Goal: Register for event/course

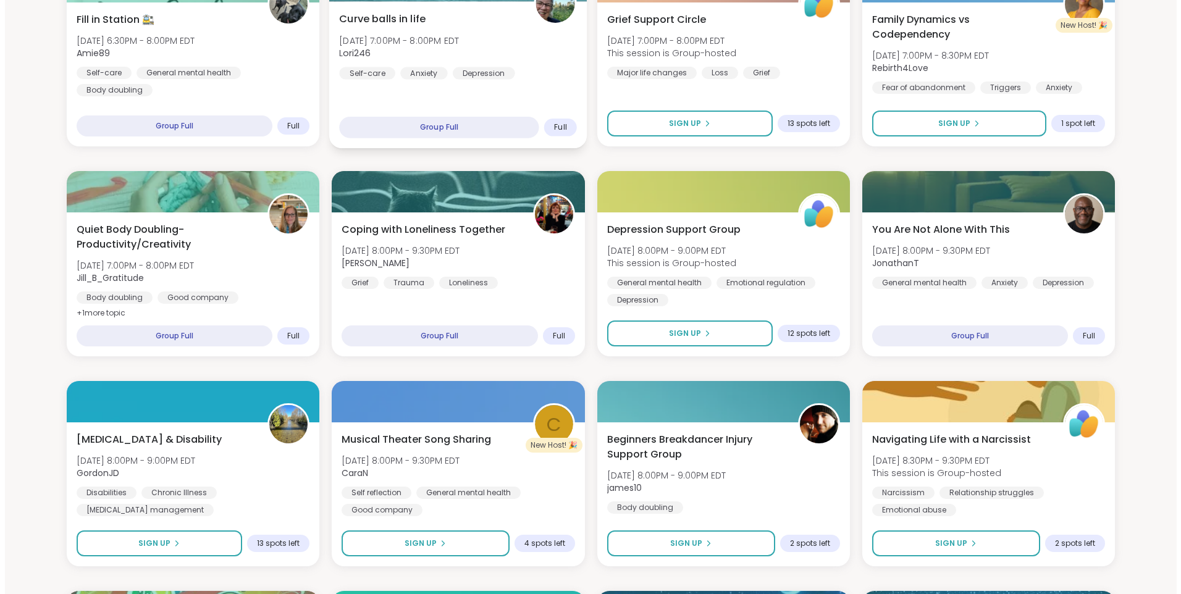
scroll to position [432, 0]
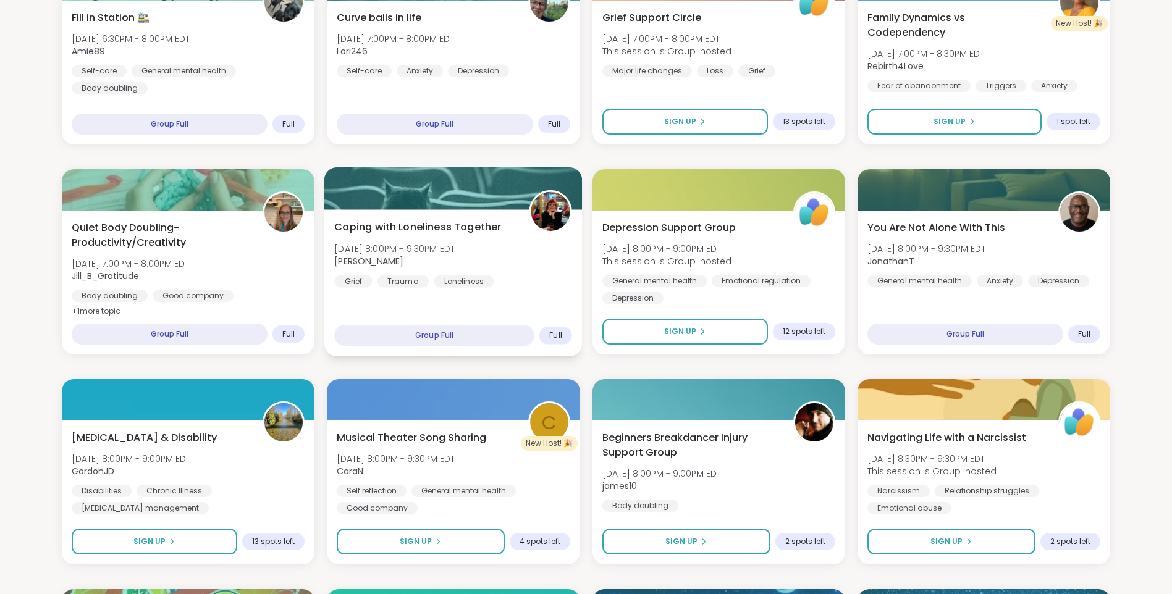
click at [546, 215] on img at bounding box center [550, 211] width 39 height 39
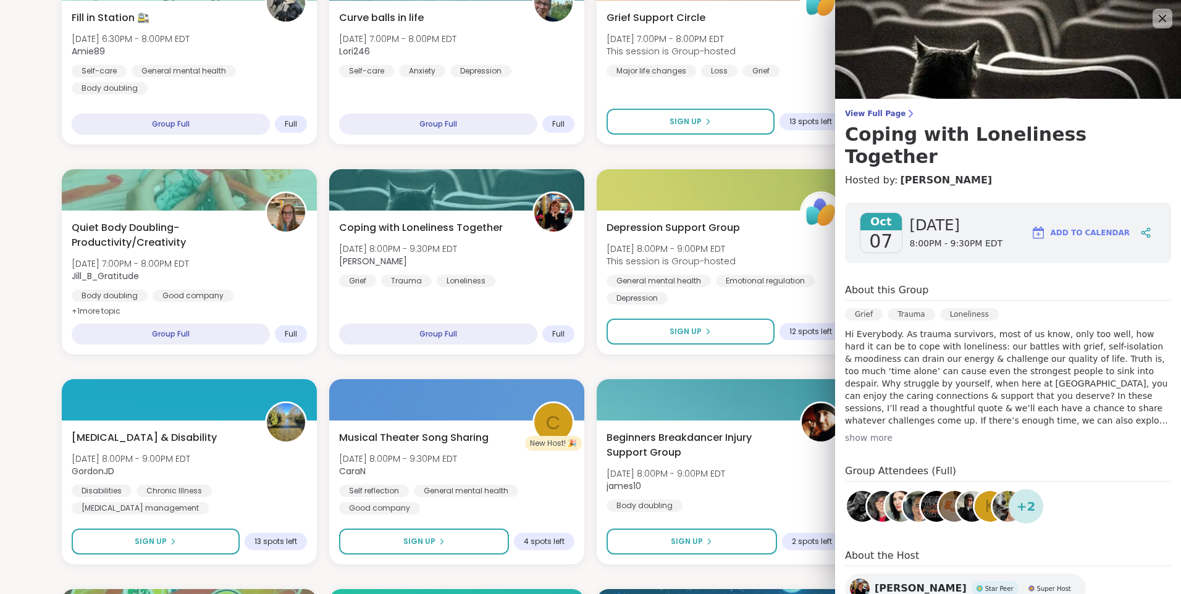
click at [992, 491] on img at bounding box center [1007, 506] width 31 height 31
click at [1154, 15] on icon at bounding box center [1161, 17] width 15 height 15
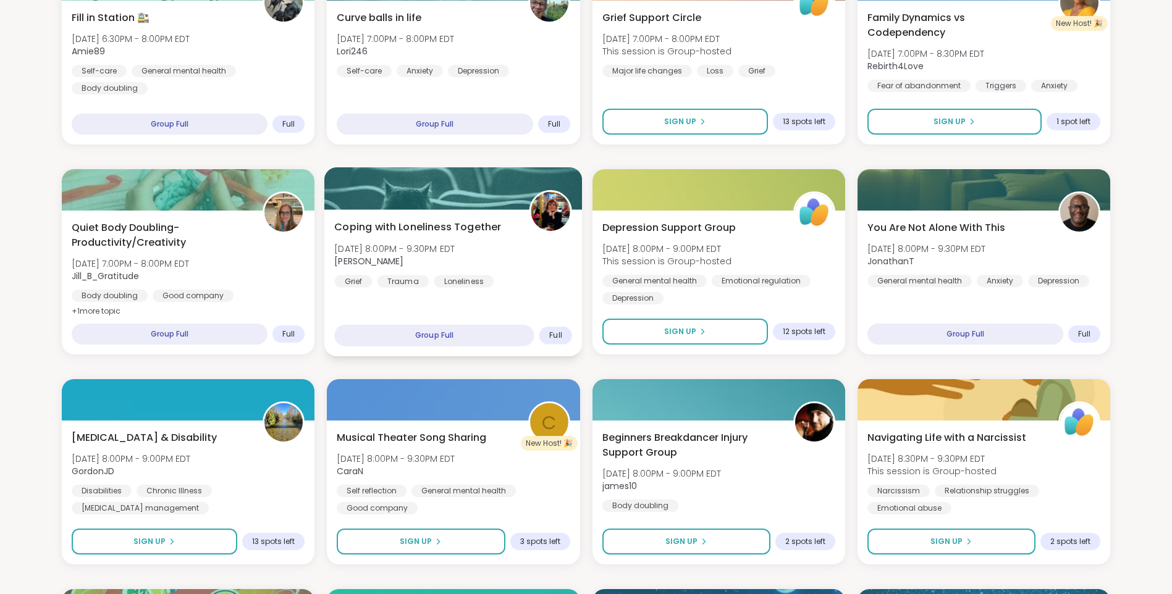
click at [540, 214] on img at bounding box center [550, 211] width 39 height 39
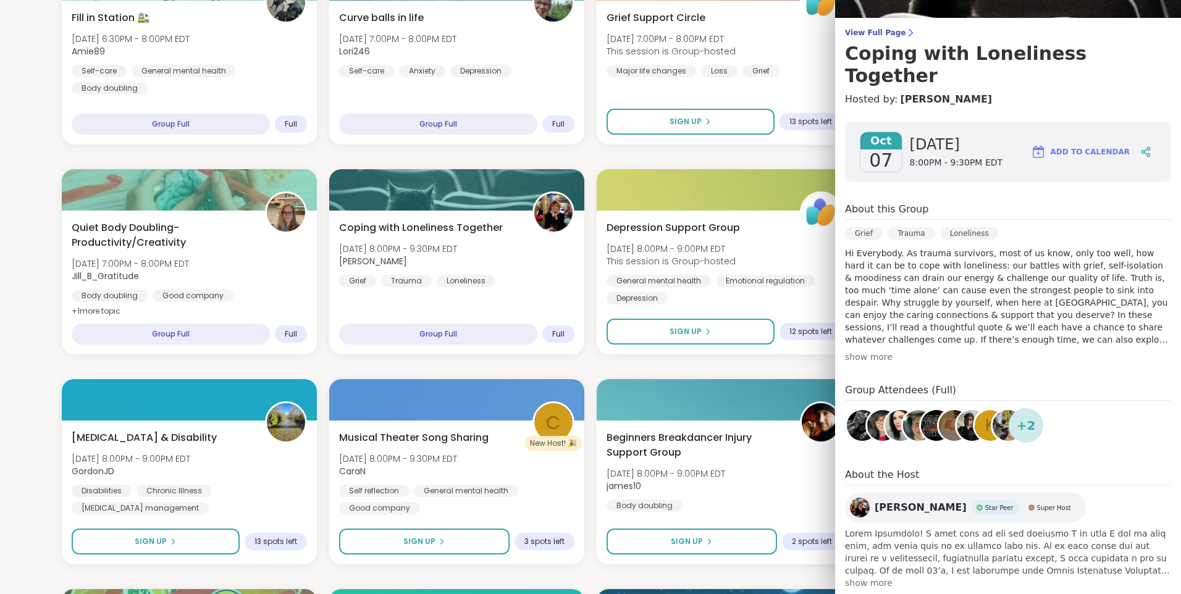
scroll to position [83, 0]
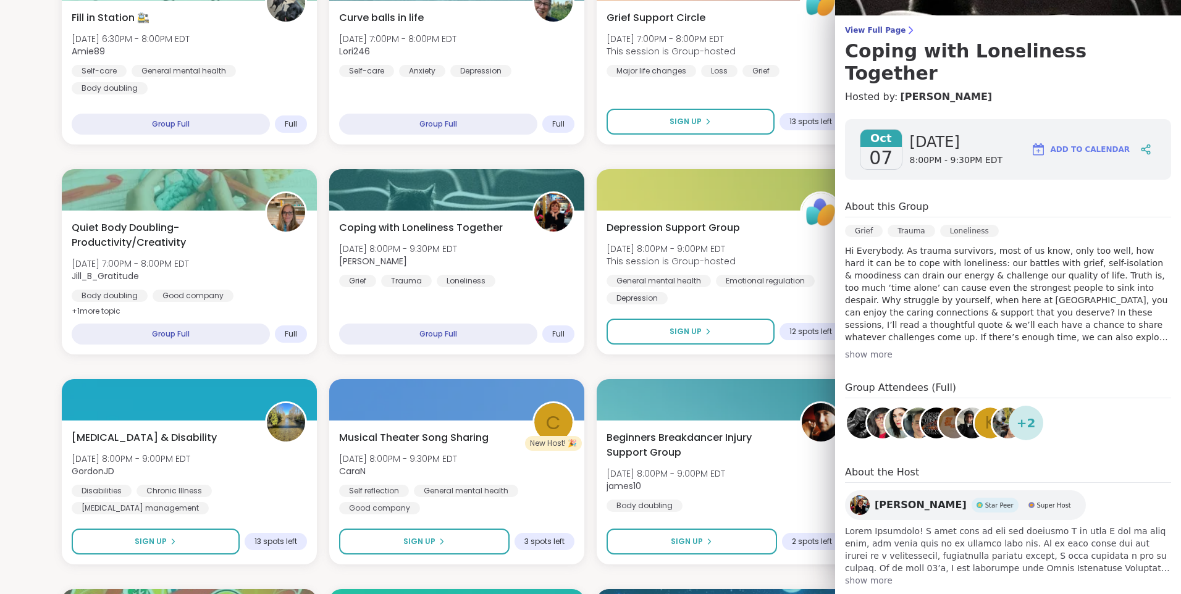
click at [851, 495] on img at bounding box center [860, 505] width 20 height 20
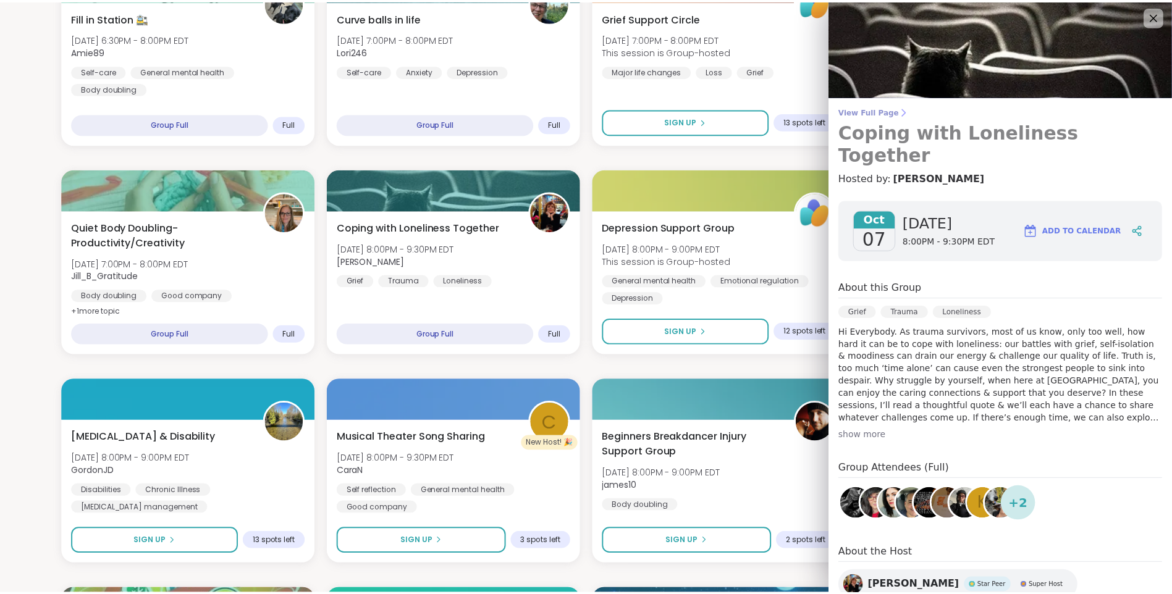
scroll to position [0, 0]
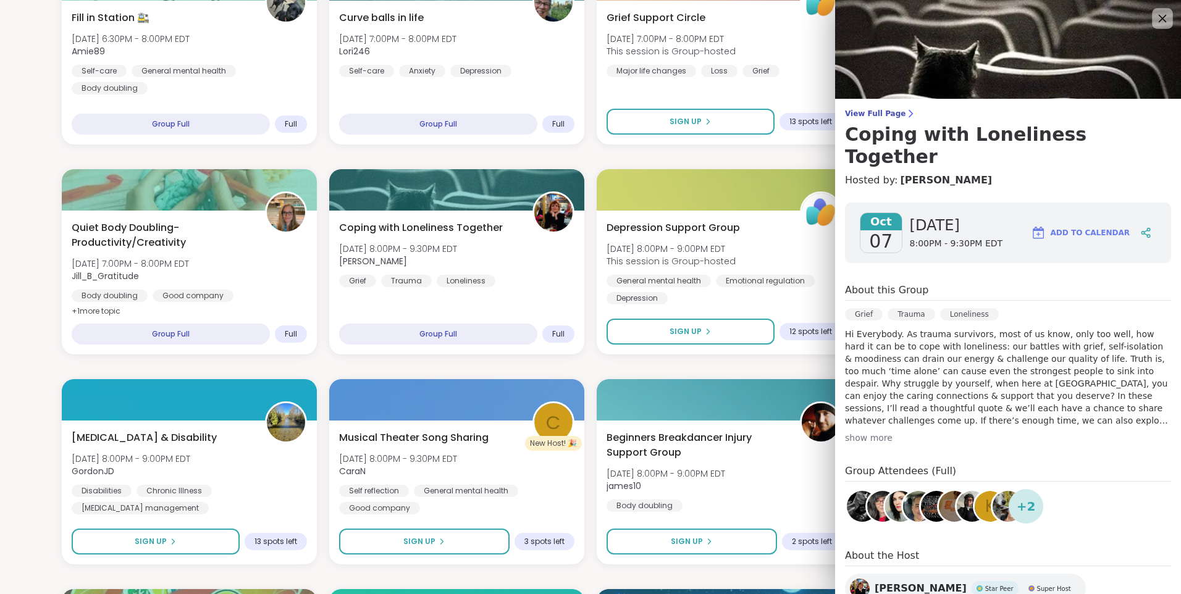
click at [1159, 17] on icon at bounding box center [1163, 19] width 8 height 8
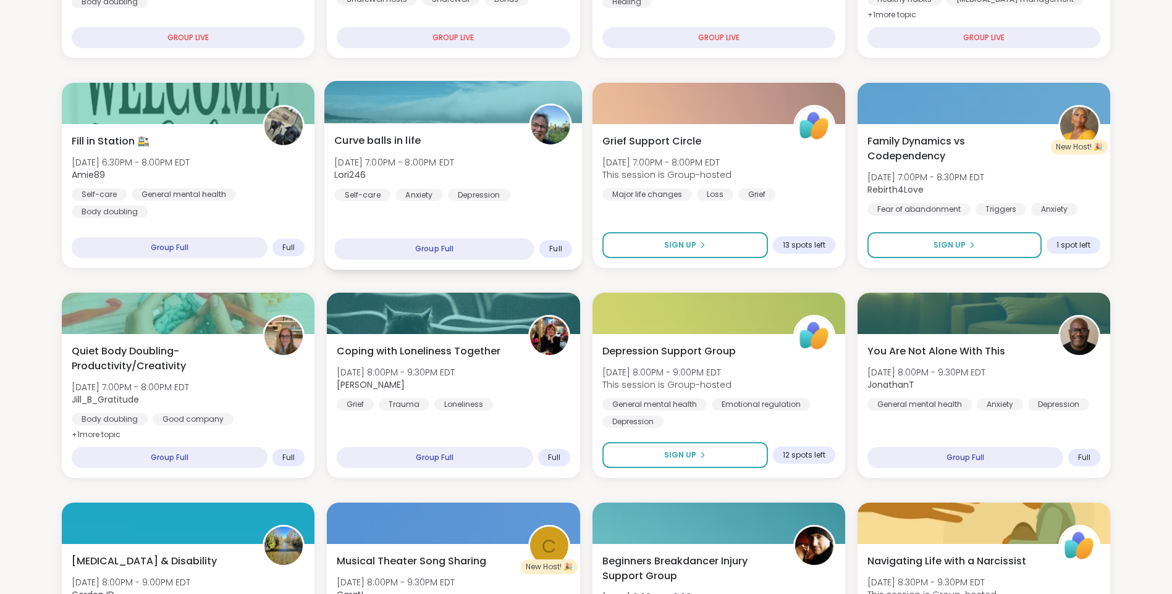
scroll to position [371, 0]
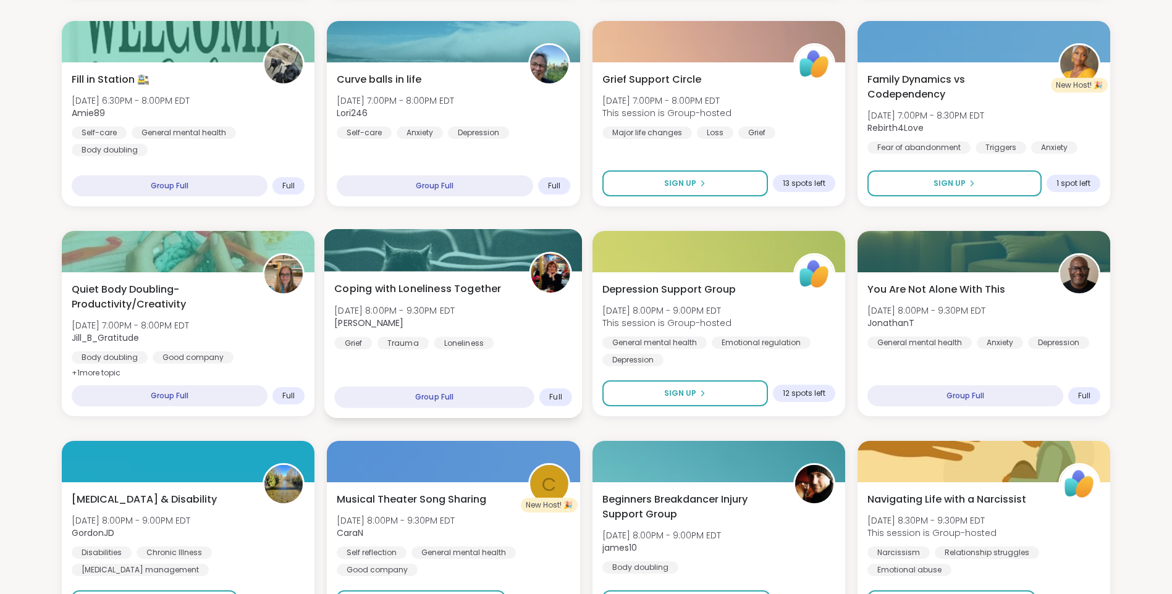
click at [428, 331] on div "Coping with Loneliness Together [DATE] 8:00PM - 9:30PM EDT [PERSON_NAME] Trauma…" at bounding box center [453, 316] width 238 height 68
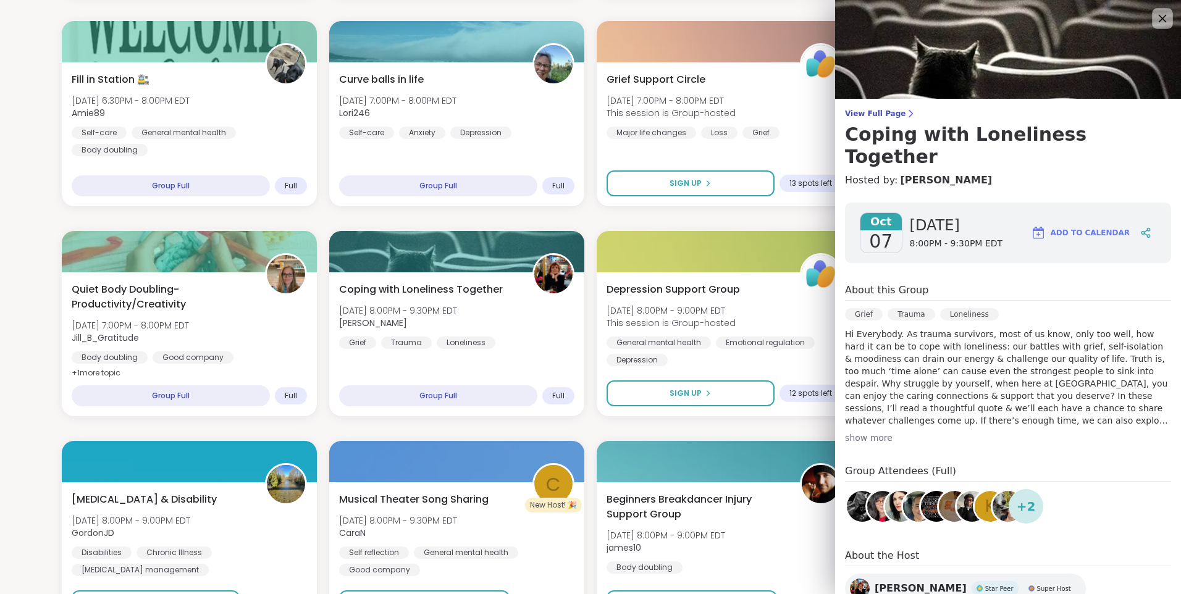
click at [1159, 18] on icon at bounding box center [1163, 19] width 8 height 8
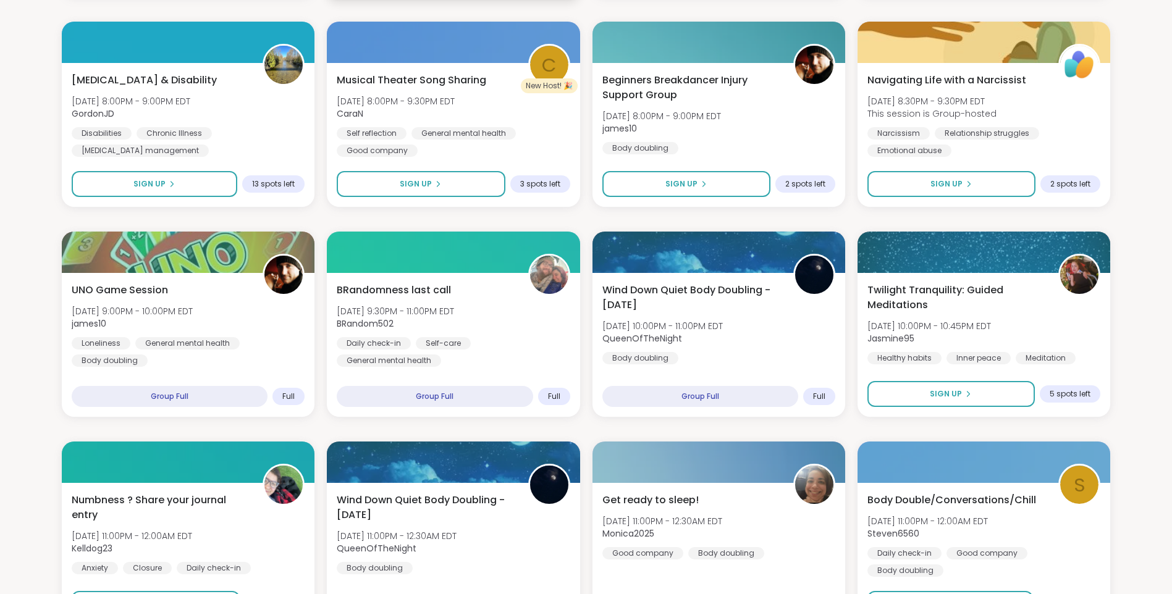
scroll to position [803, 0]
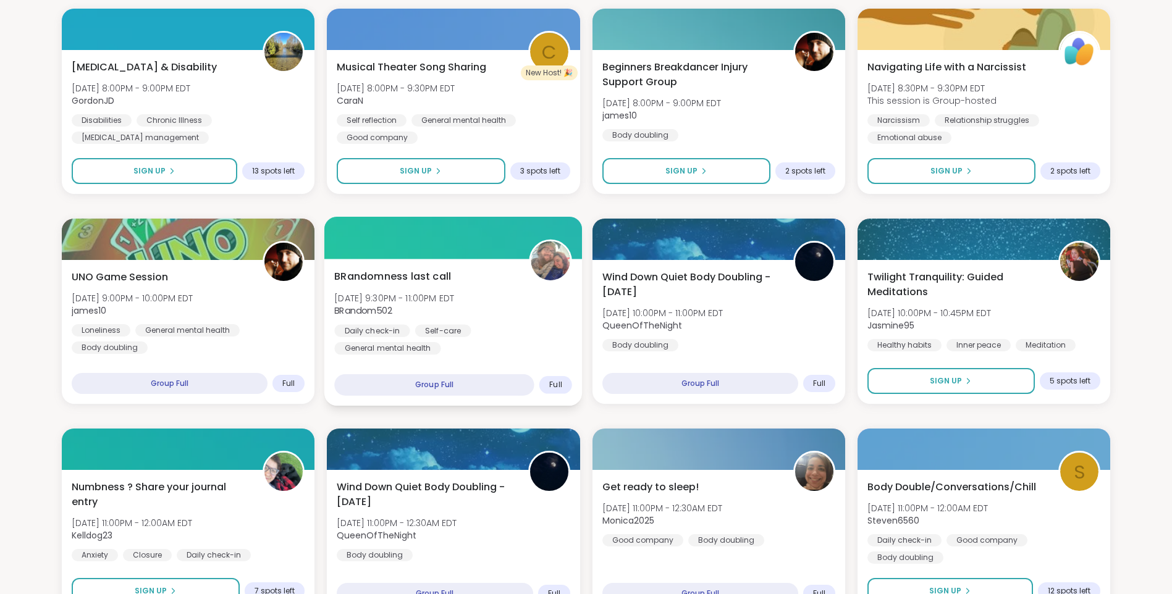
click at [377, 331] on div "Daily check-in" at bounding box center [371, 330] width 75 height 12
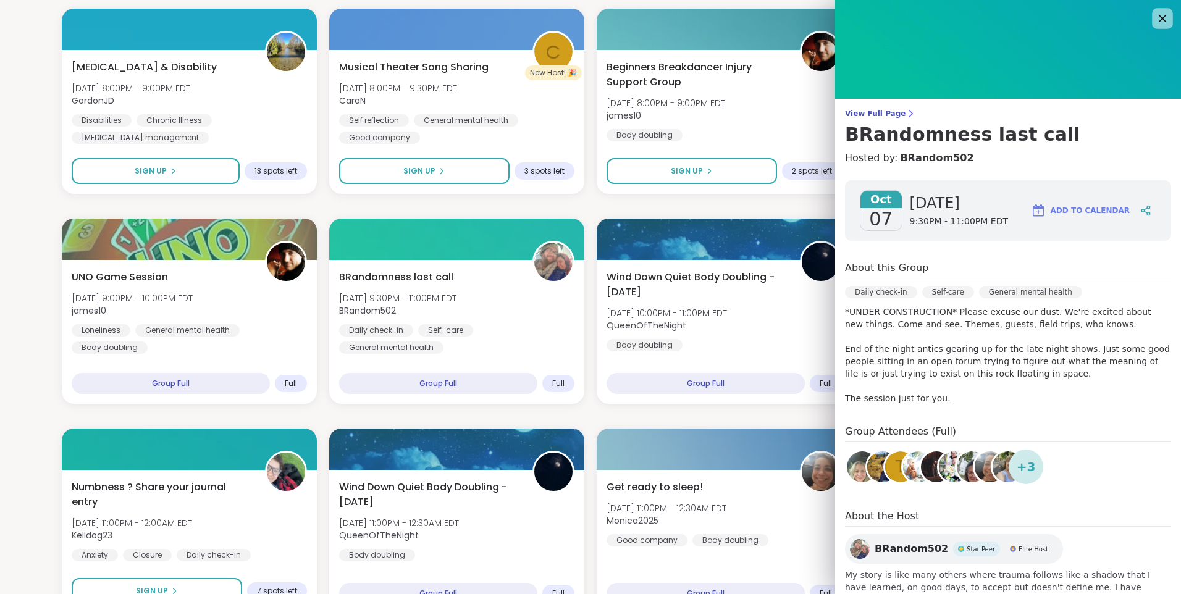
click at [1159, 17] on icon at bounding box center [1163, 19] width 8 height 8
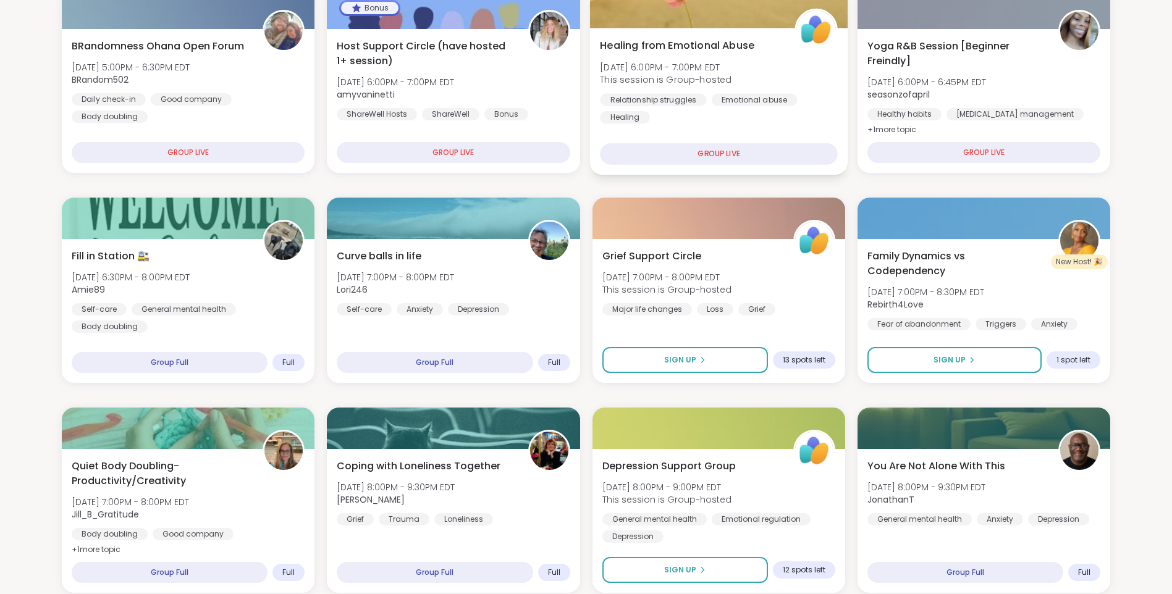
scroll to position [247, 0]
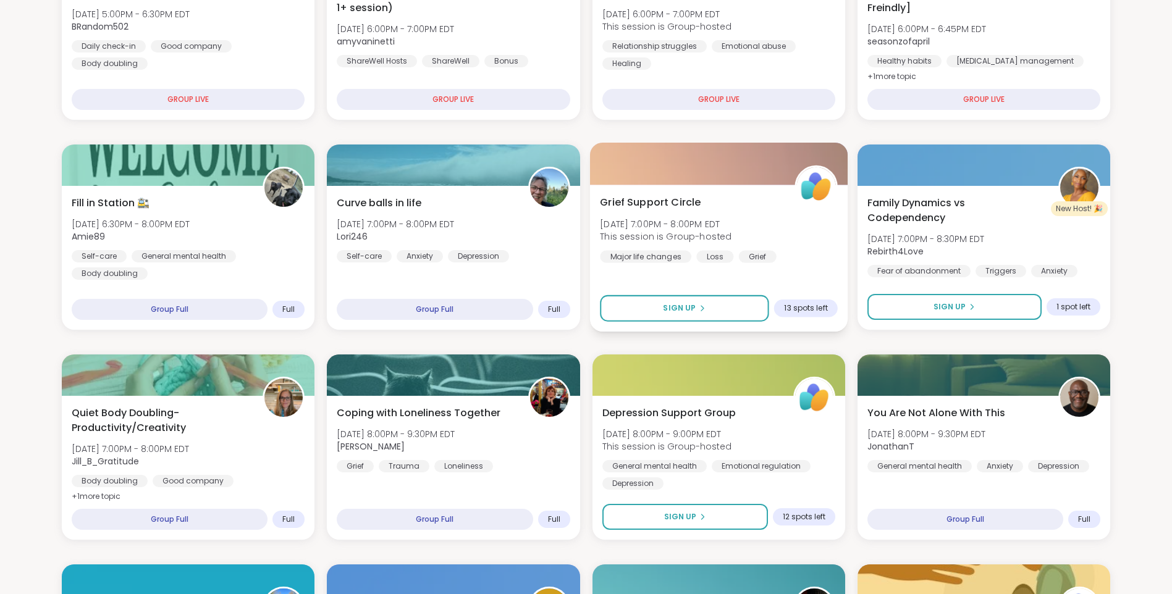
click at [643, 233] on span "This session is Group-hosted" at bounding box center [666, 236] width 132 height 12
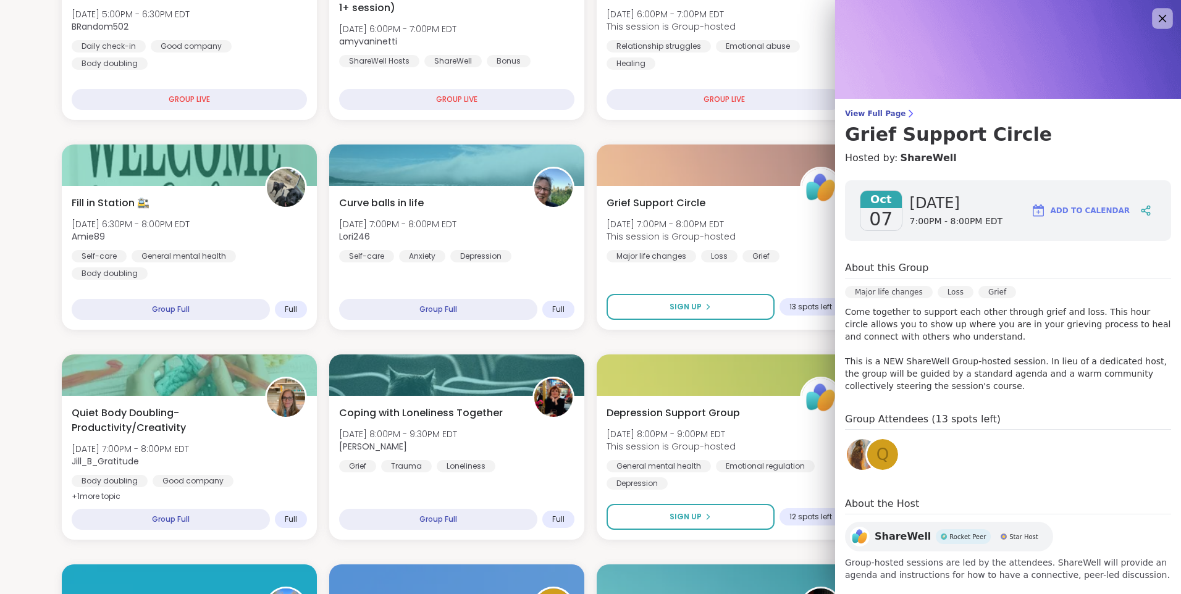
click at [1154, 23] on icon at bounding box center [1161, 17] width 15 height 15
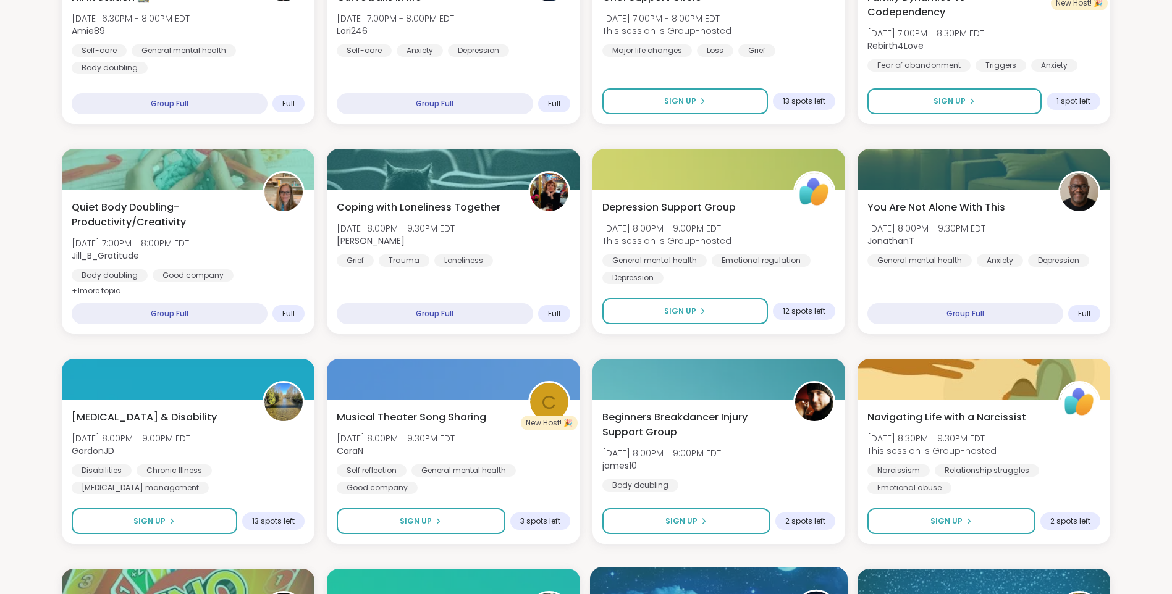
scroll to position [432, 0]
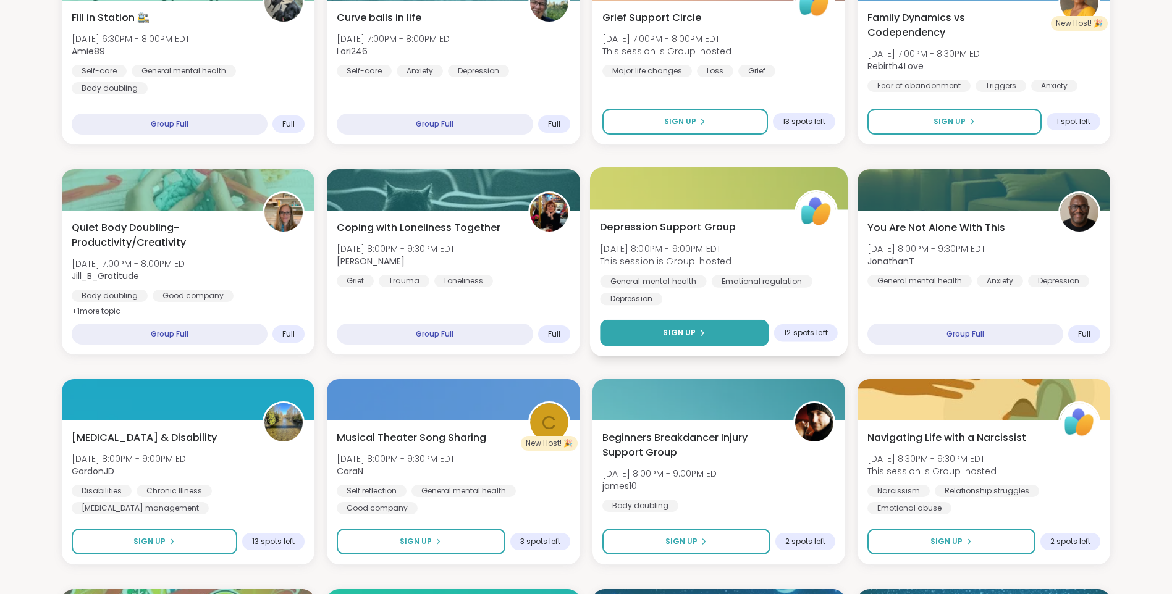
click at [681, 336] on span "Sign Up" at bounding box center [679, 332] width 33 height 11
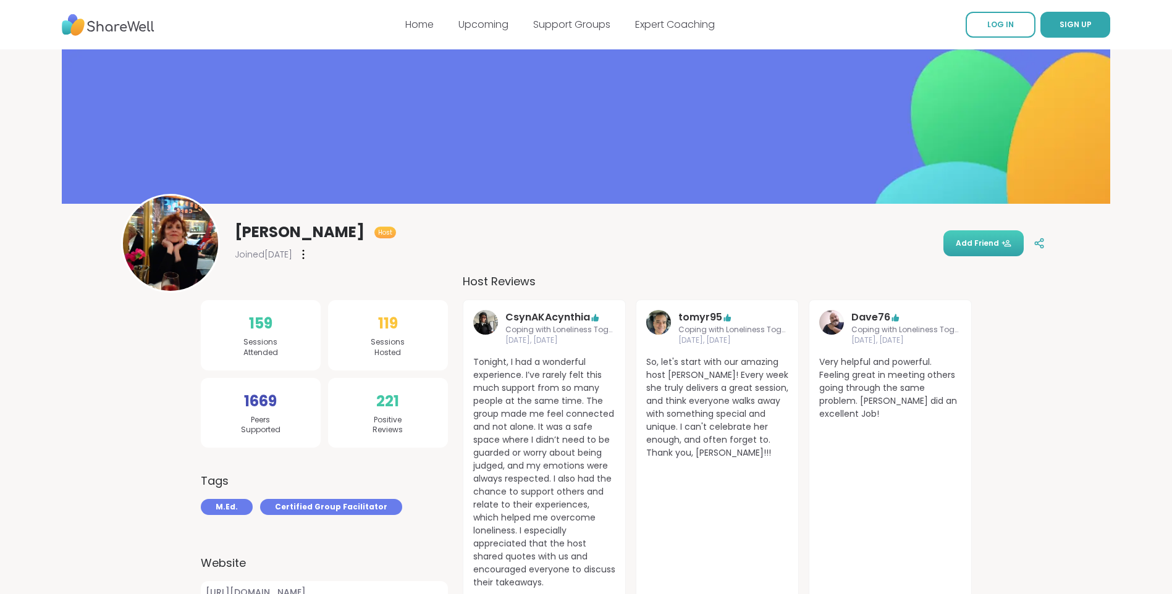
click at [969, 238] on span "Add Friend" at bounding box center [983, 243] width 56 height 11
